Goal: Communication & Community: Participate in discussion

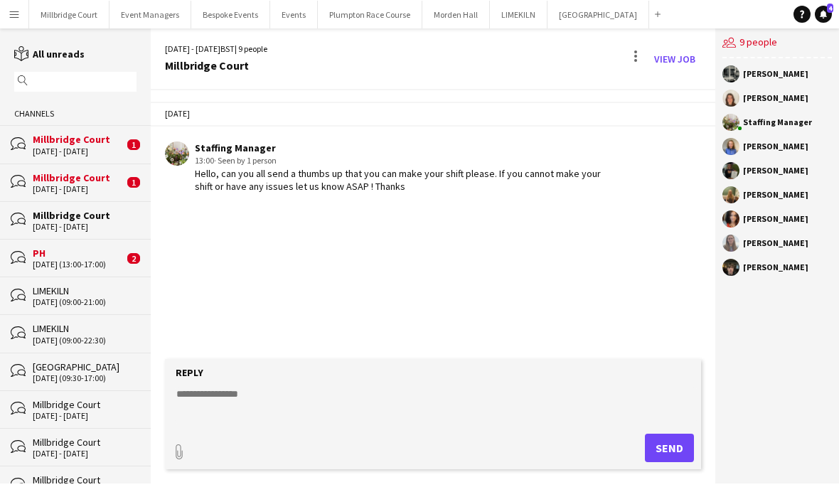
click at [53, 183] on div "Millbridge Court" at bounding box center [78, 177] width 91 height 13
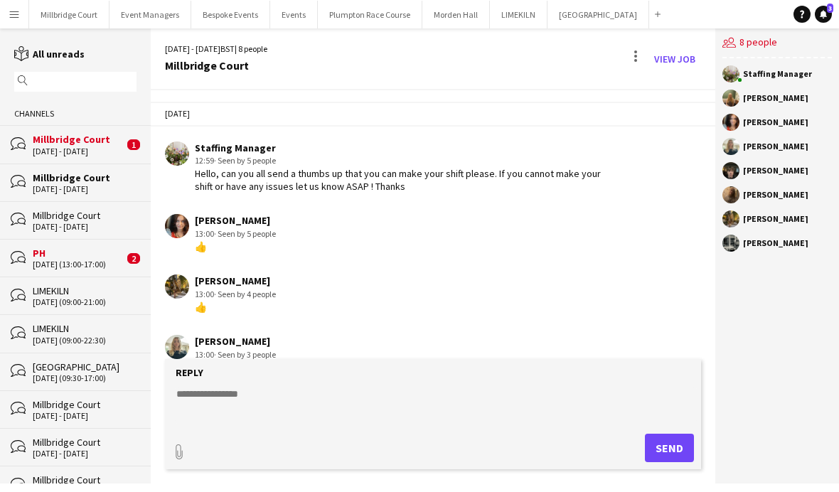
scroll to position [9, 0]
click at [60, 259] on div "[DATE] (13:00-17:00)" at bounding box center [78, 264] width 91 height 10
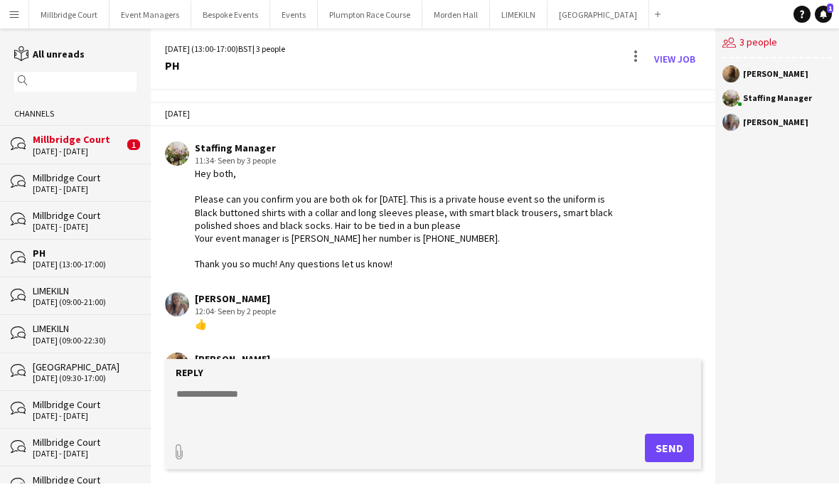
click at [42, 232] on div "[DATE] - [DATE]" at bounding box center [85, 227] width 104 height 10
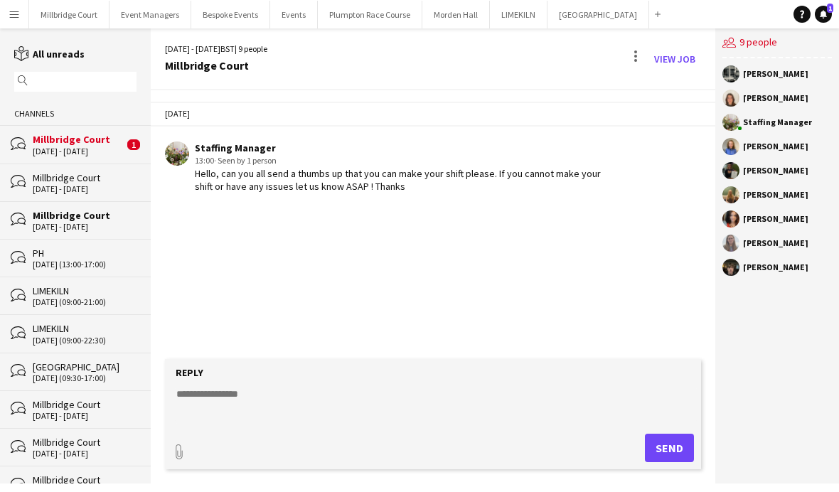
click at [63, 193] on div "[DATE] - [DATE]" at bounding box center [85, 189] width 104 height 10
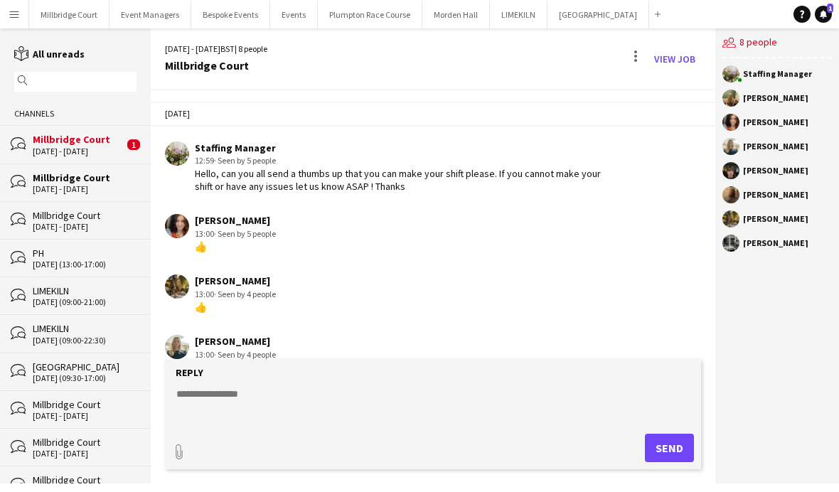
click at [43, 154] on div "[DATE] - [DATE]" at bounding box center [78, 151] width 91 height 10
